Goal: Go to known website: Access a specific website the user already knows

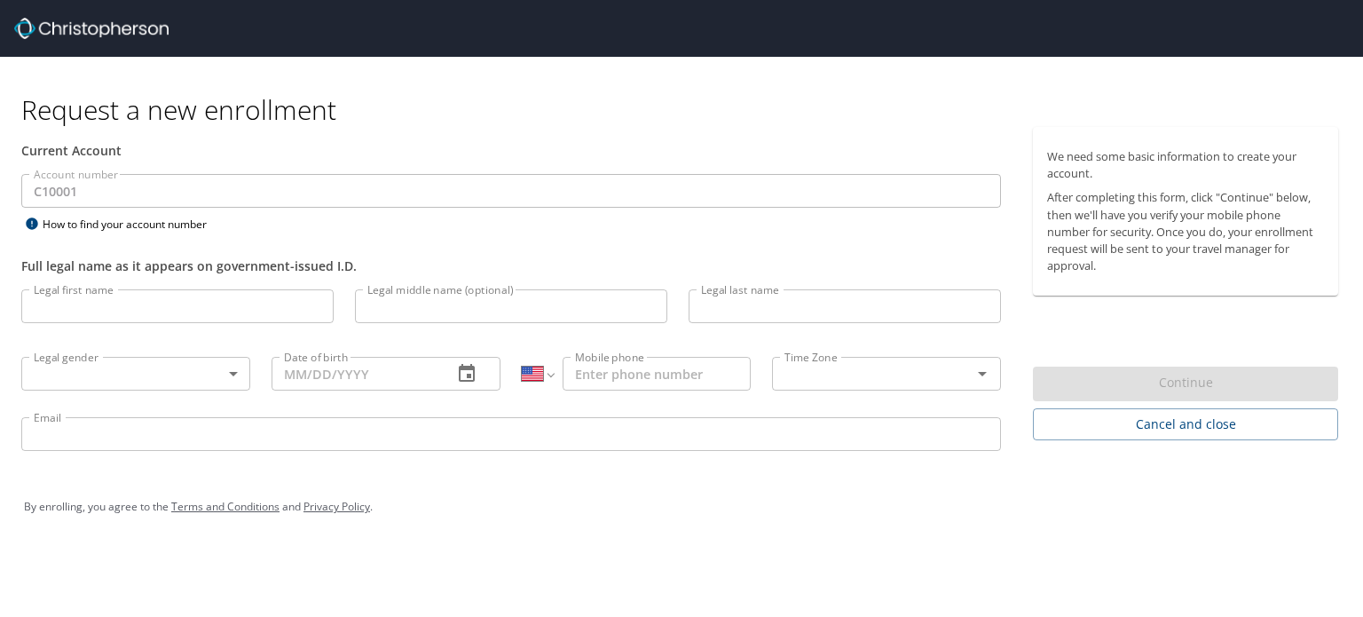
select select "US"
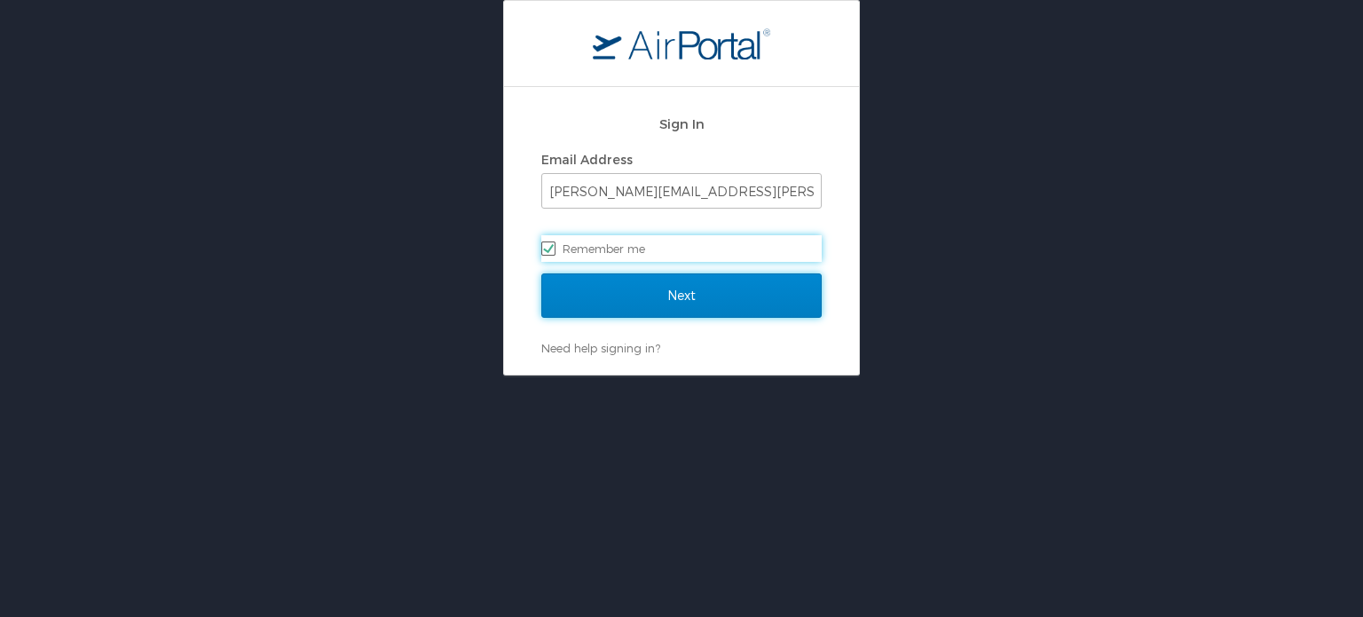
click at [674, 288] on input "Next" at bounding box center [681, 295] width 280 height 44
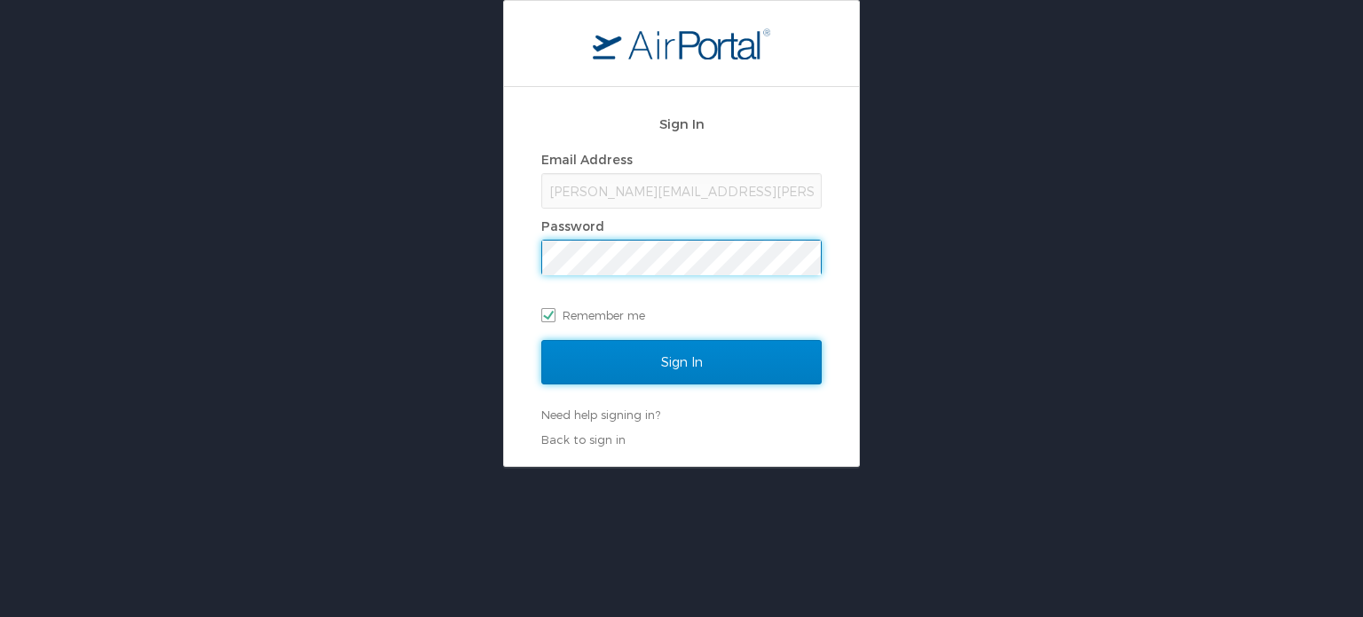
click at [711, 350] on input "Sign In" at bounding box center [681, 362] width 280 height 44
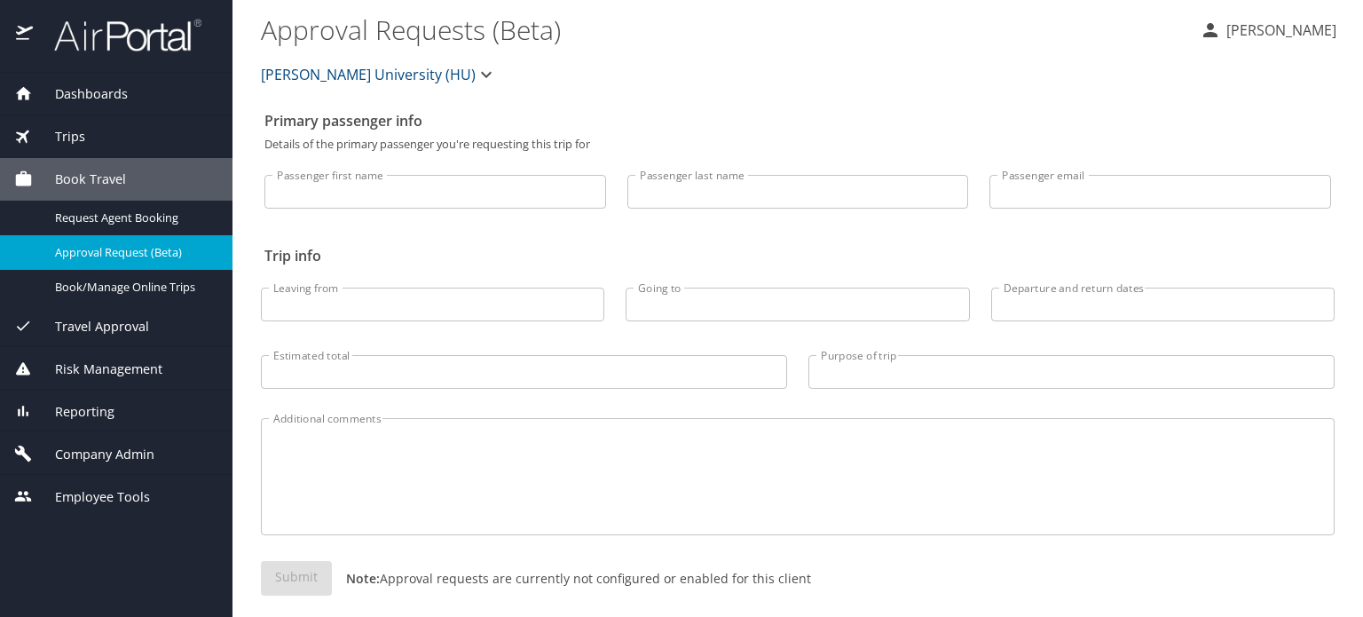
click at [88, 139] on div "Trips" at bounding box center [116, 137] width 204 height 20
